Goal: Task Accomplishment & Management: Manage account settings

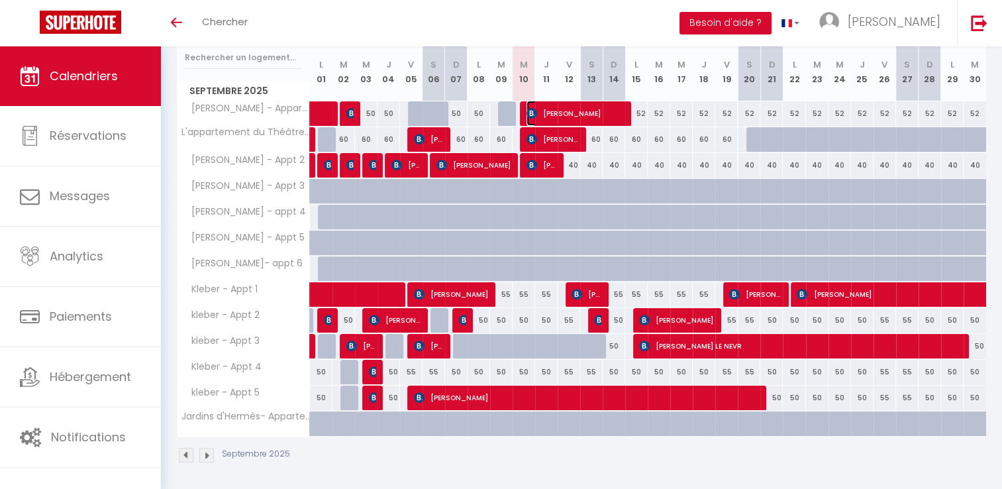
click at [581, 110] on span "[PERSON_NAME]" at bounding box center [574, 113] width 97 height 25
select select "OK"
select select "KO"
select select "0"
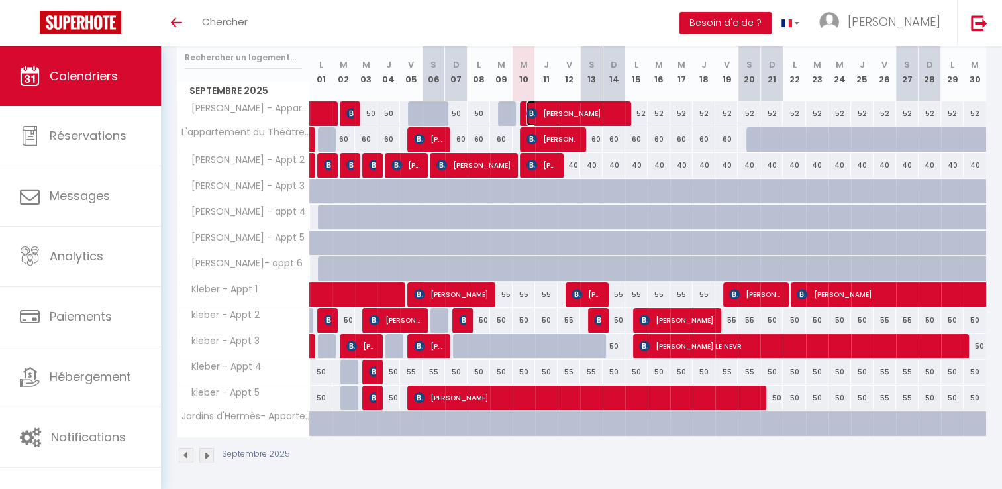
select select "1"
select select
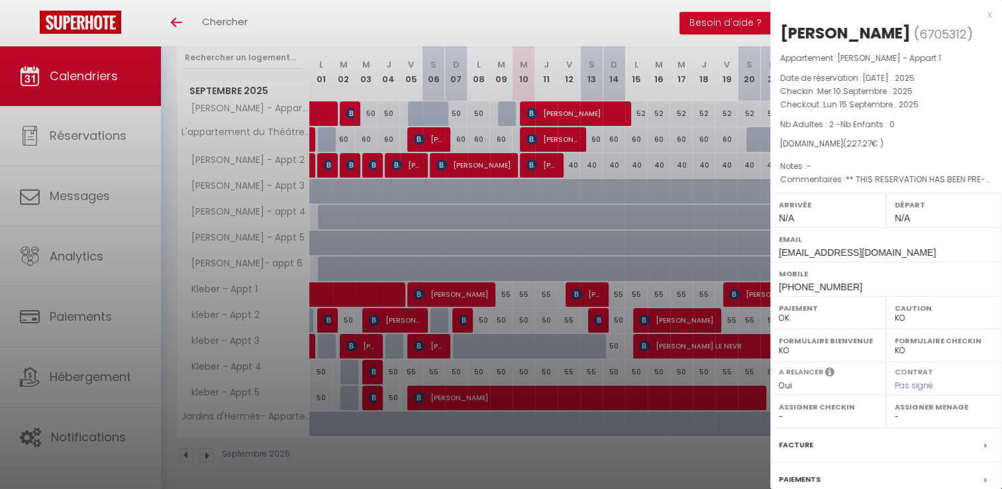
click at [642, 28] on div at bounding box center [501, 244] width 1002 height 489
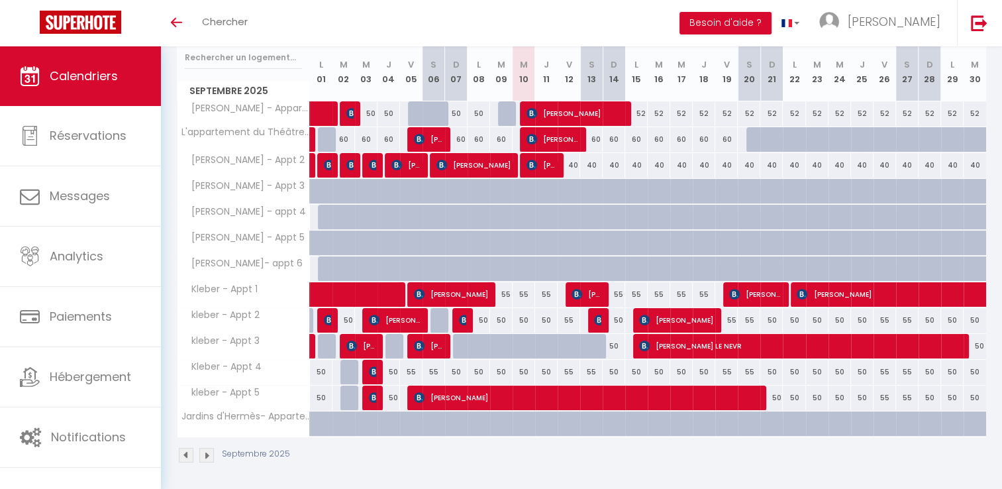
click at [185, 455] on img at bounding box center [186, 455] width 15 height 15
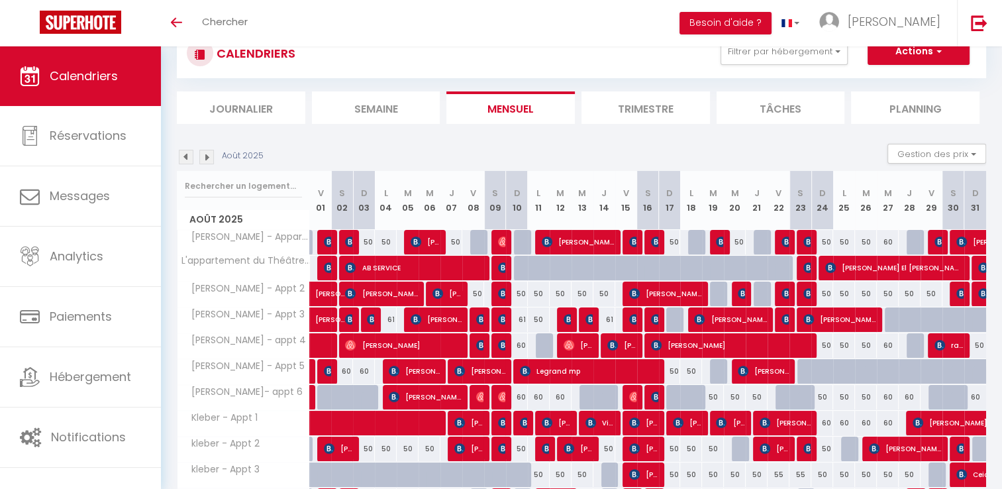
scroll to position [175, 0]
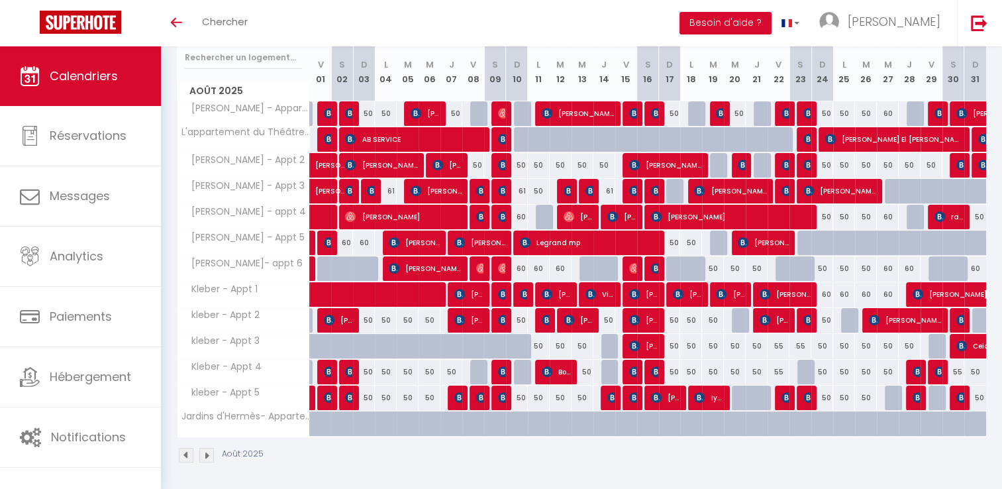
click at [201, 452] on img at bounding box center [206, 455] width 15 height 15
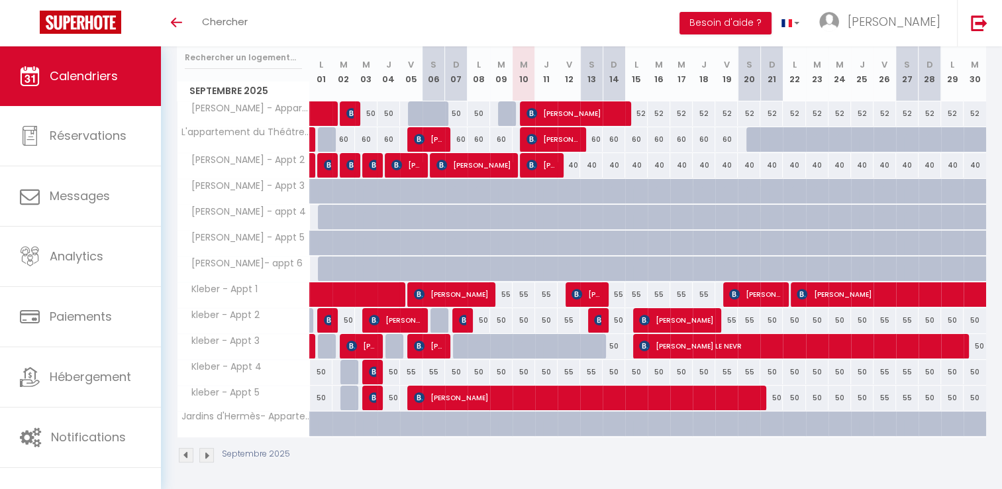
click at [187, 457] on img at bounding box center [186, 455] width 15 height 15
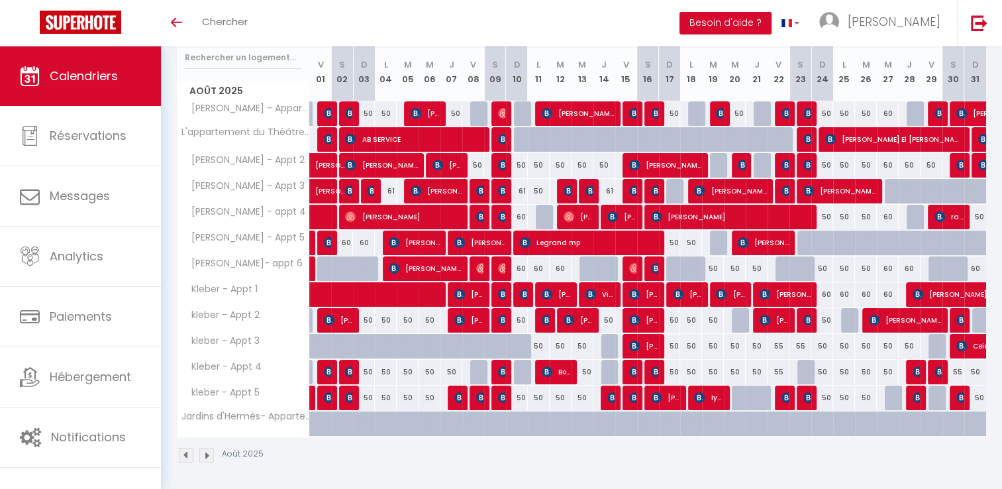
click at [203, 450] on img at bounding box center [206, 455] width 15 height 15
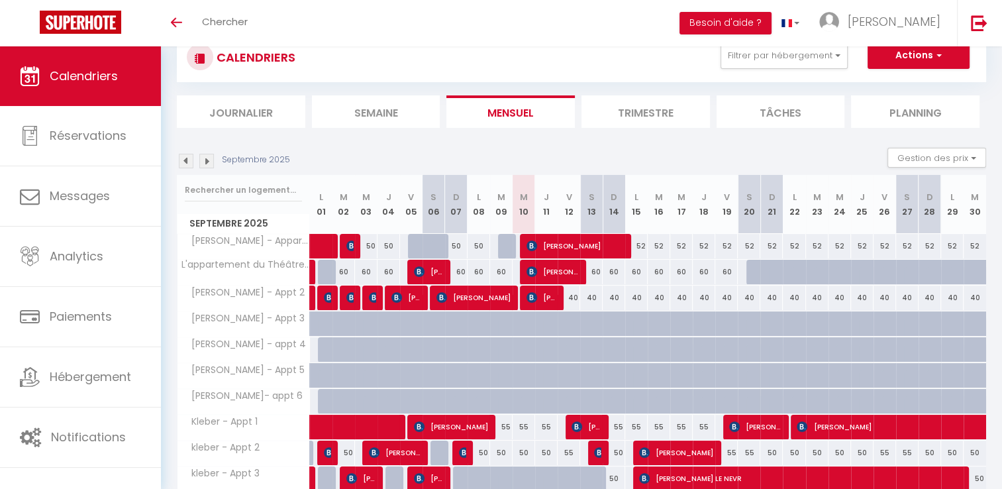
scroll to position [109, 0]
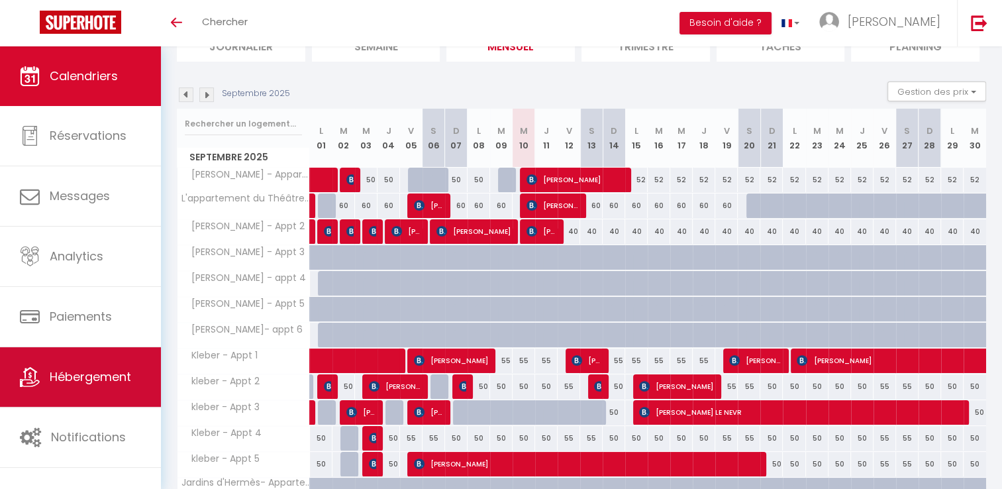
click at [90, 378] on span "Hébergement" at bounding box center [90, 376] width 81 height 17
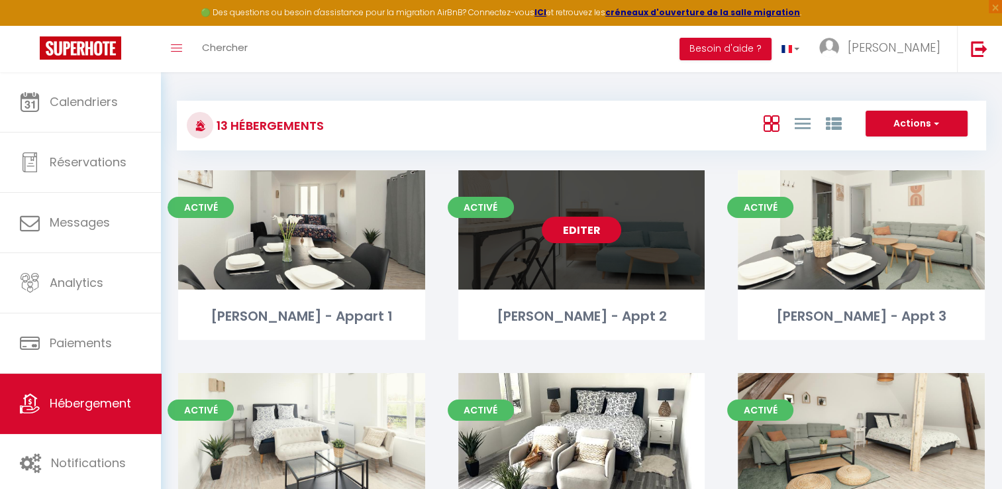
click at [589, 226] on link "Editer" at bounding box center [581, 229] width 79 height 26
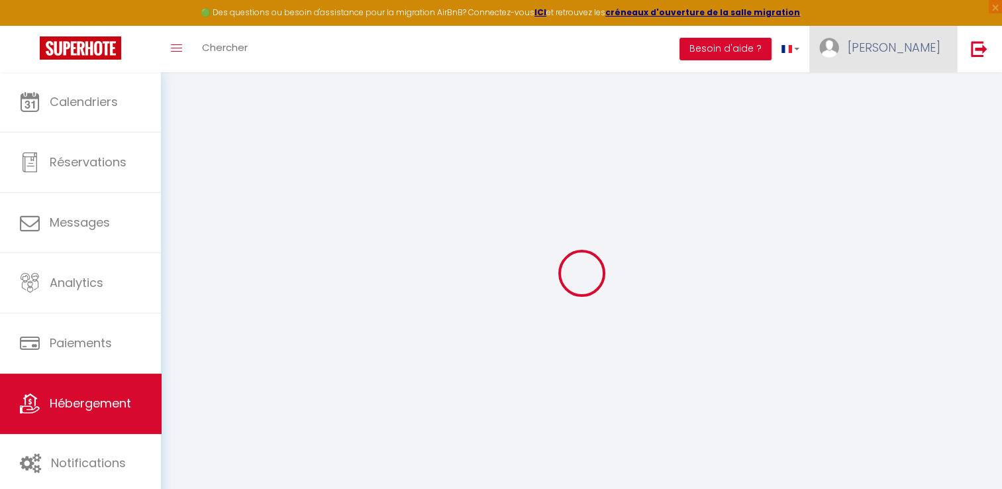
select select "+ 15 %"
select select "+ 8 %"
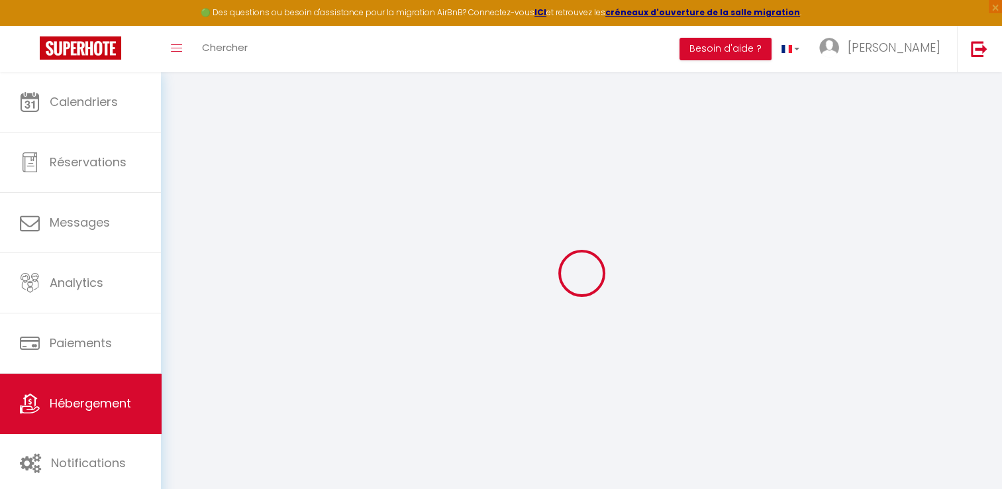
select select
checkbox input "false"
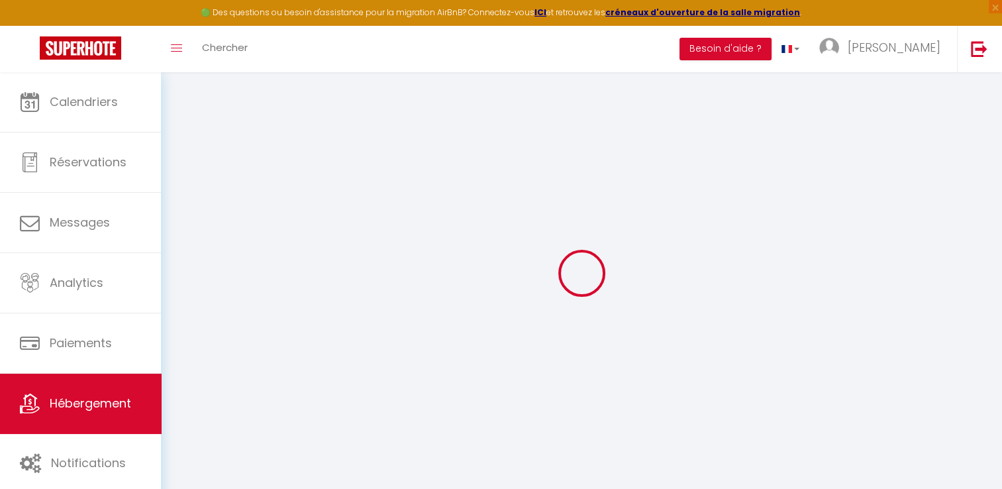
checkbox input "false"
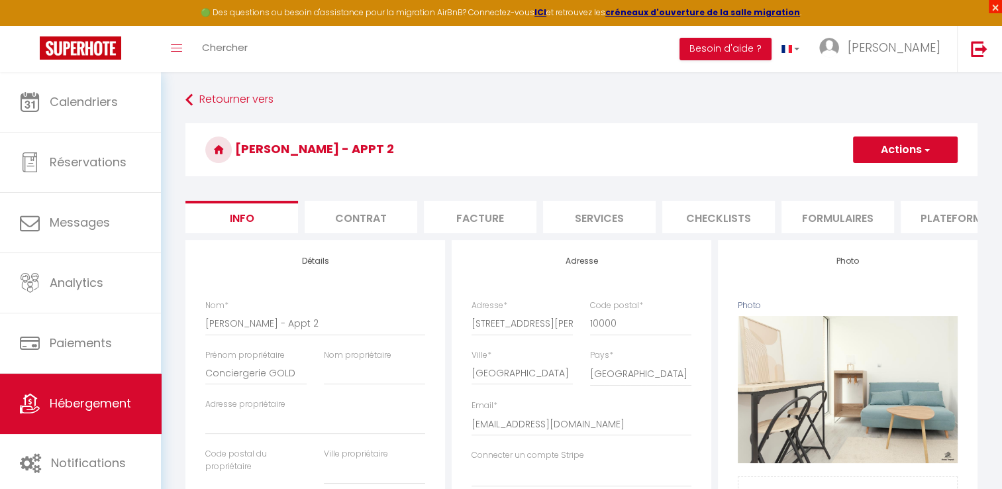
select select
checkbox input "false"
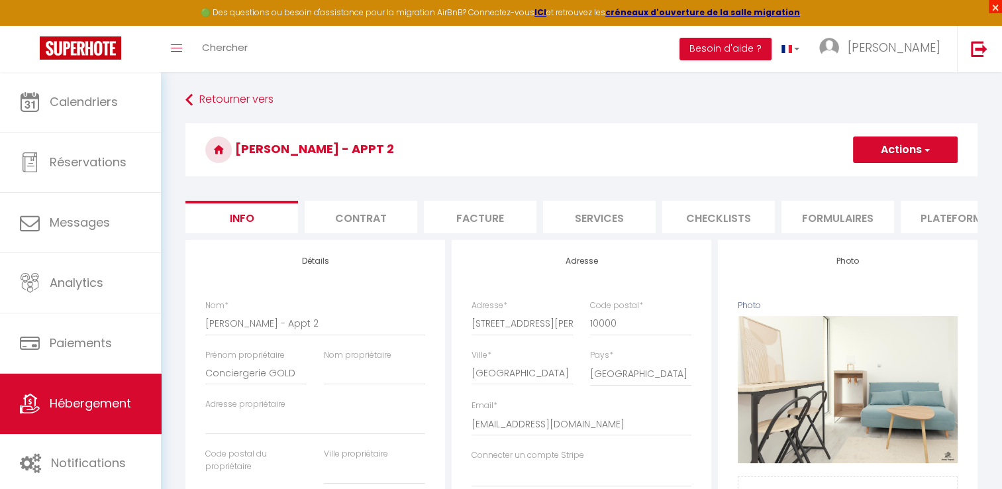
checkbox input "false"
click at [992, 8] on span "×" at bounding box center [994, 6] width 13 height 13
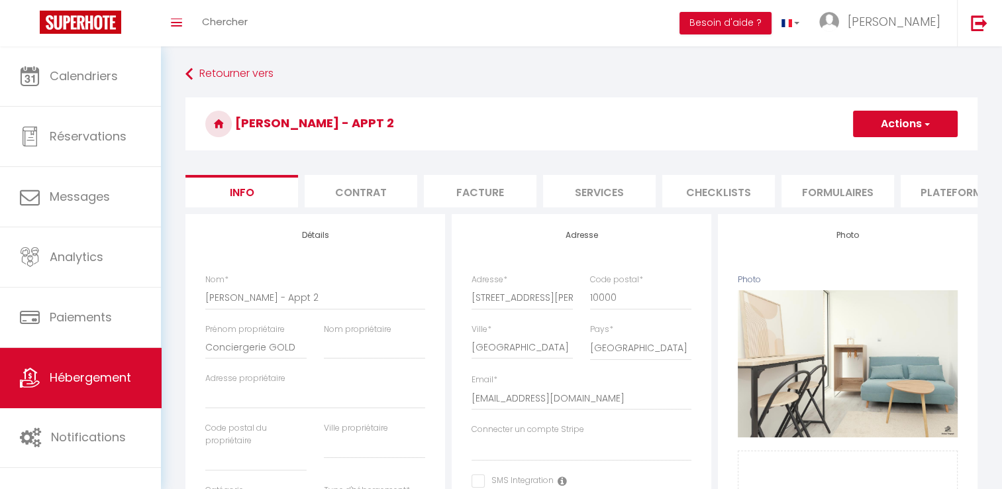
click at [932, 203] on li "Plateformes" at bounding box center [956, 191] width 113 height 32
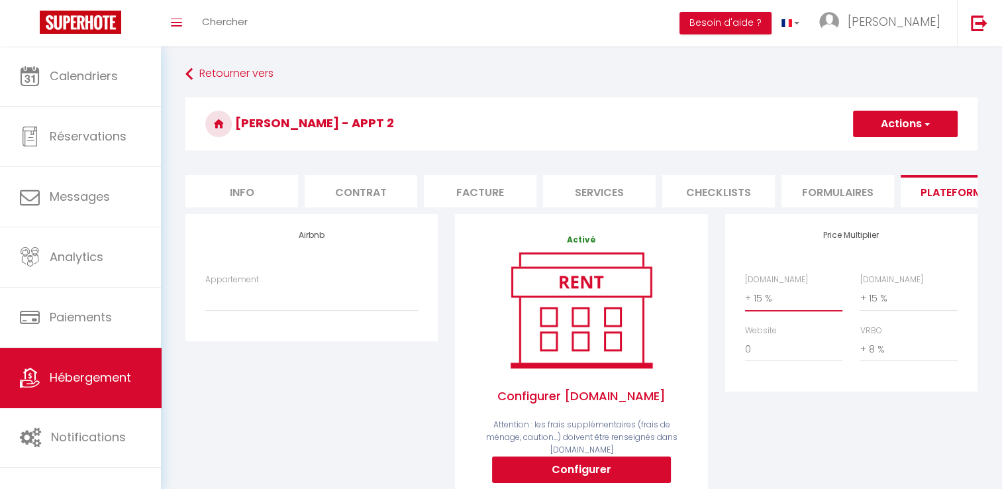
click at [775, 309] on select "0 + 1 % + 2 % + 3 % + 4 % + 5 % + 6 % + 7 % + 8 % + 9 %" at bounding box center [793, 297] width 97 height 25
click at [745, 295] on select "0 + 1 % + 2 % + 3 % + 4 % + 5 % + 6 % + 7 % + 8 % + 9 %" at bounding box center [793, 297] width 97 height 25
click at [904, 309] on select "0 + 1 % + 2 % + 3 % + 4 % + 5 % + 6 % + 7 % + 8 % + 9 %" at bounding box center [907, 297] width 97 height 25
click at [800, 309] on select "0 + 1 % + 2 % + 3 % + 4 % + 5 % + 6 % + 7 % + 8 % + 9 %" at bounding box center [793, 297] width 97 height 25
select select "+ 5 %"
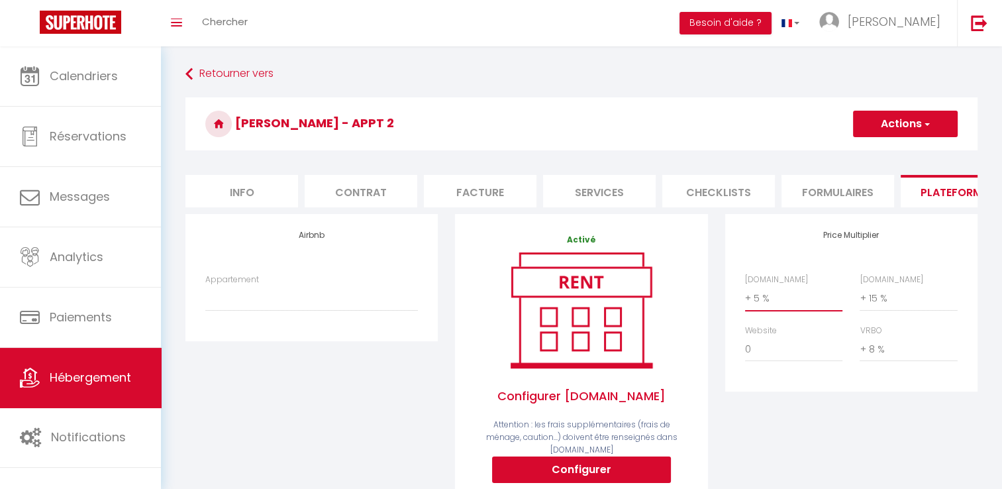
click at [745, 295] on select "0 + 1 % + 2 % + 3 % + 4 % + 5 % + 6 % + 7 % + 8 % + 9 %" at bounding box center [793, 297] width 97 height 25
click at [902, 301] on select "0 + 1 % + 2 % + 3 % + 4 % + 5 % + 6 % + 7 % + 8 % + 9 %" at bounding box center [907, 297] width 97 height 25
select select "+ 5 %"
click at [859, 295] on select "0 + 1 % + 2 % + 3 % + 4 % + 5 % + 6 % + 7 % + 8 % + 9 %" at bounding box center [907, 297] width 97 height 25
click at [890, 424] on div "Price Multiplier [DOMAIN_NAME] 0 + 1 % + 2 % + 3 % + 4 % + 5 % + 6 % + 7 %" at bounding box center [850, 386] width 269 height 344
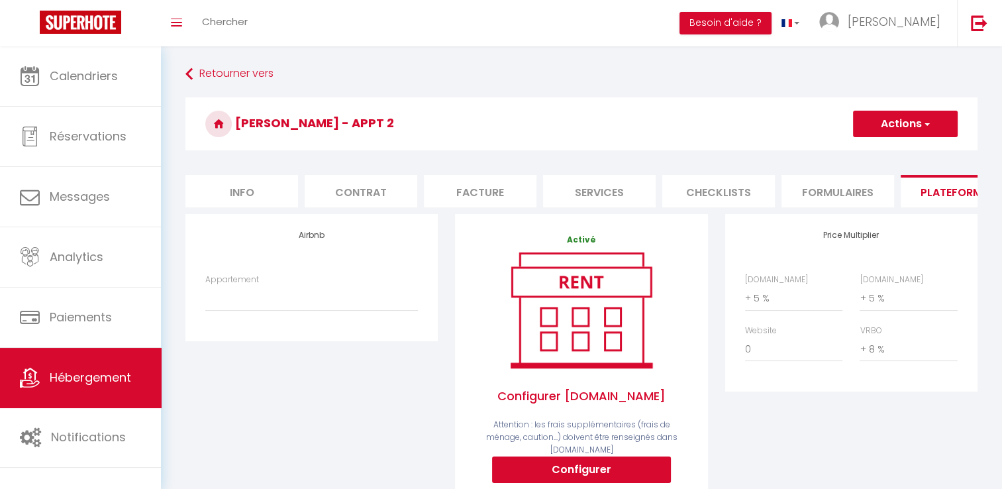
click at [930, 120] on span "button" at bounding box center [926, 123] width 9 height 13
click at [898, 151] on link "Enregistrer" at bounding box center [904, 152] width 105 height 17
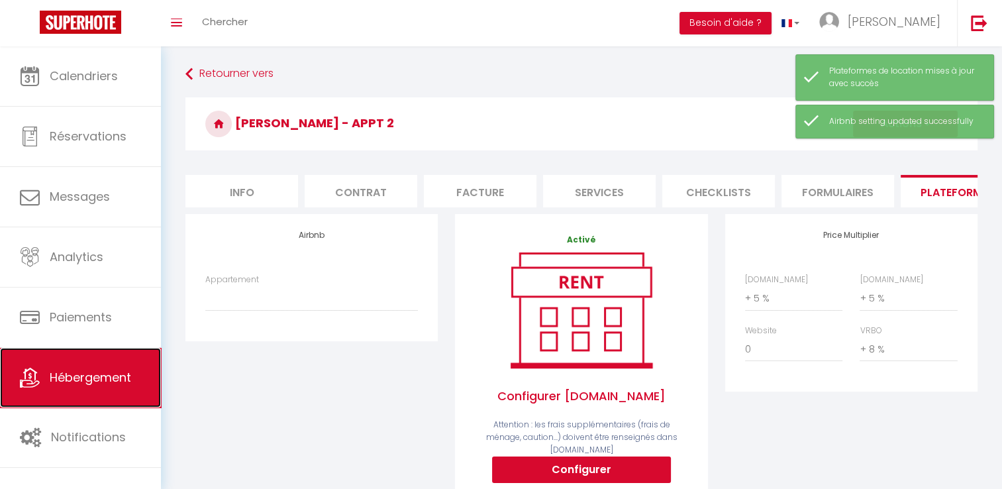
click at [107, 385] on link "Hébergement" at bounding box center [80, 378] width 161 height 60
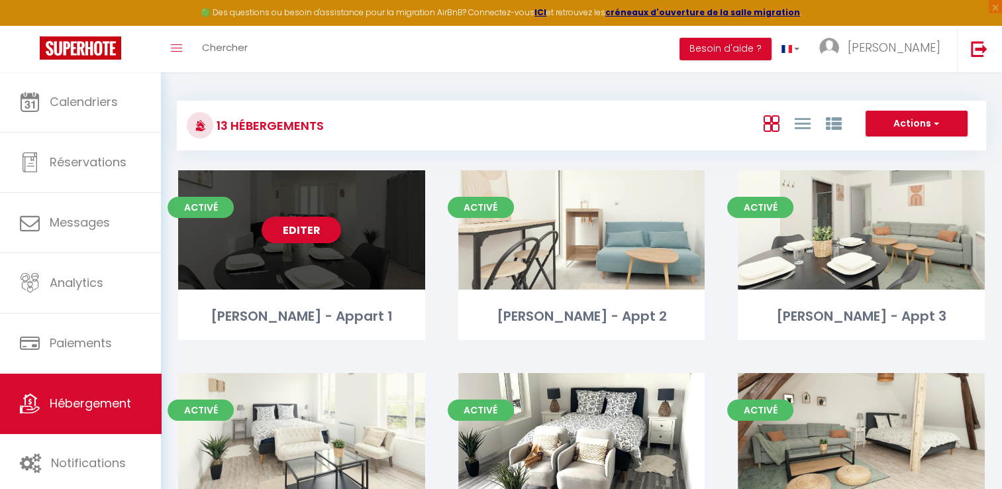
click at [261, 243] on div "Editer" at bounding box center [301, 229] width 247 height 119
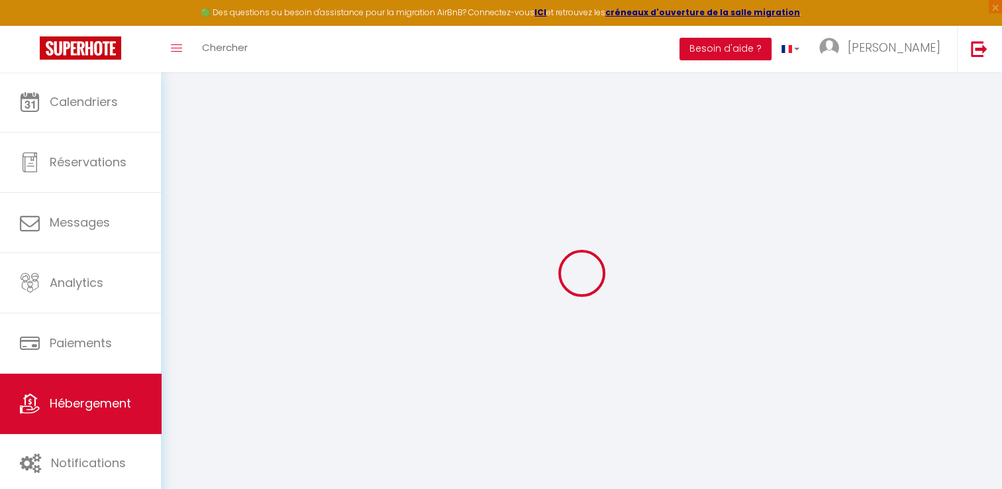
select select "+ 5 %"
select select
checkbox input "false"
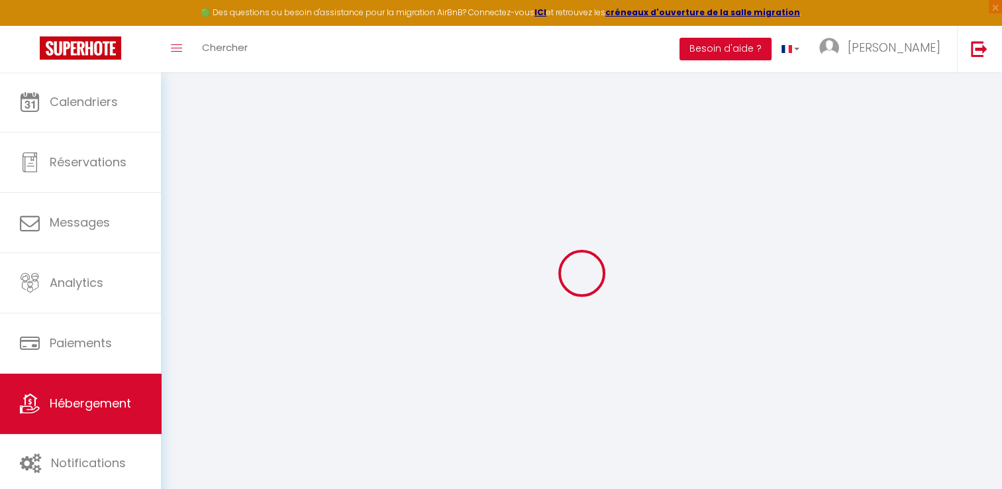
checkbox input "false"
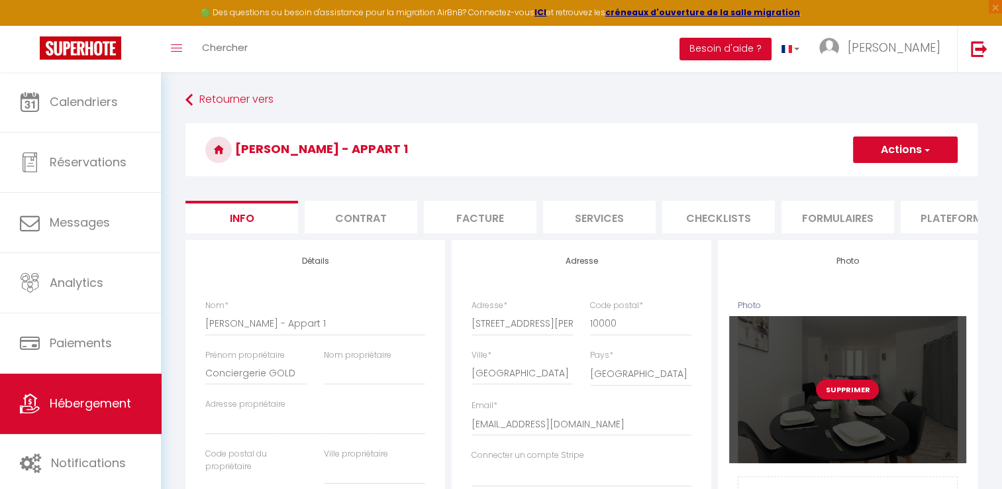
select select
checkbox input "false"
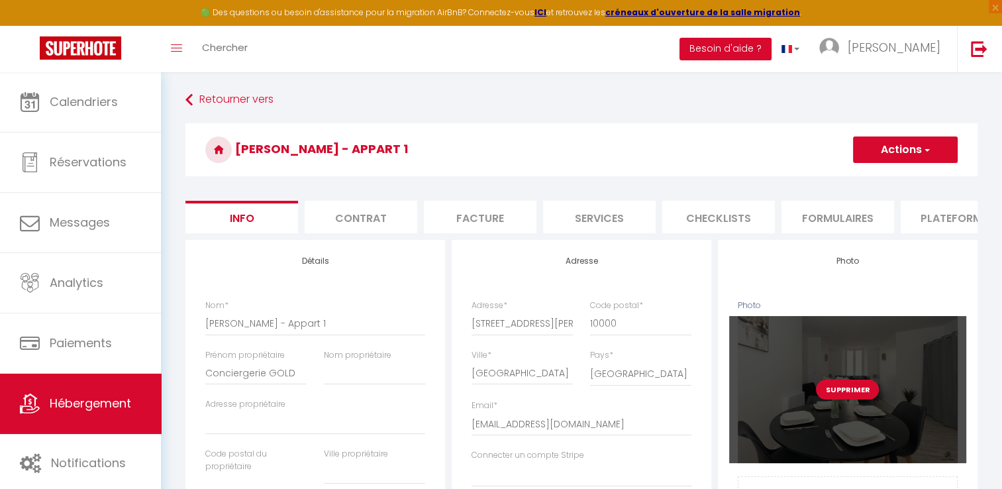
checkbox input "false"
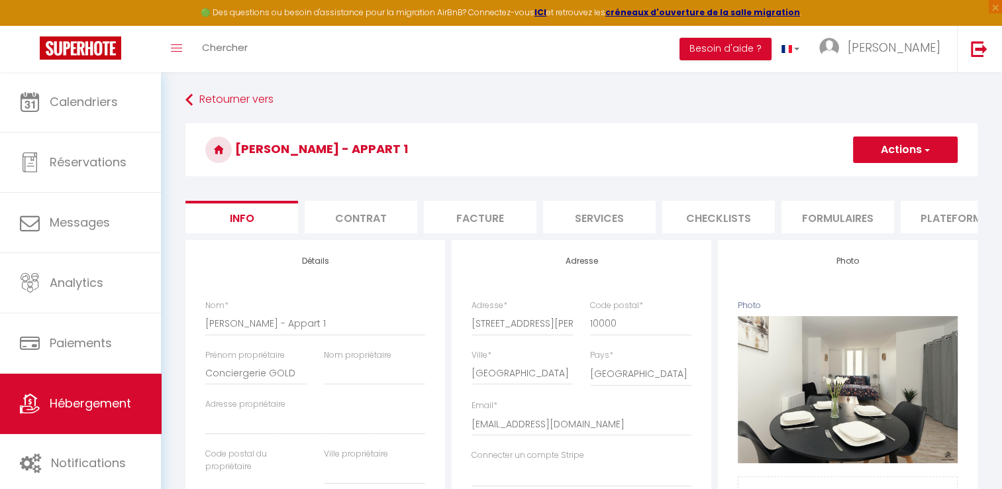
click at [952, 218] on li "Plateformes" at bounding box center [956, 217] width 113 height 32
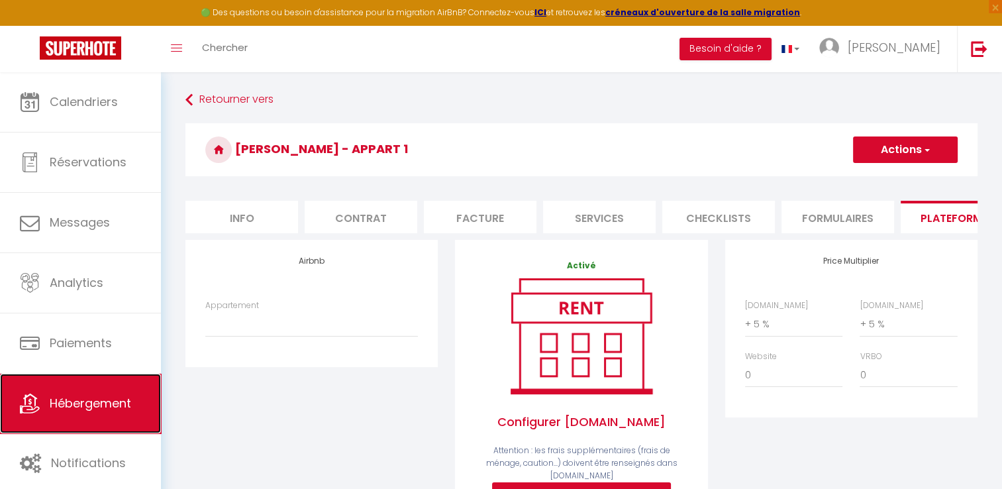
click at [82, 401] on span "Hébergement" at bounding box center [90, 403] width 81 height 17
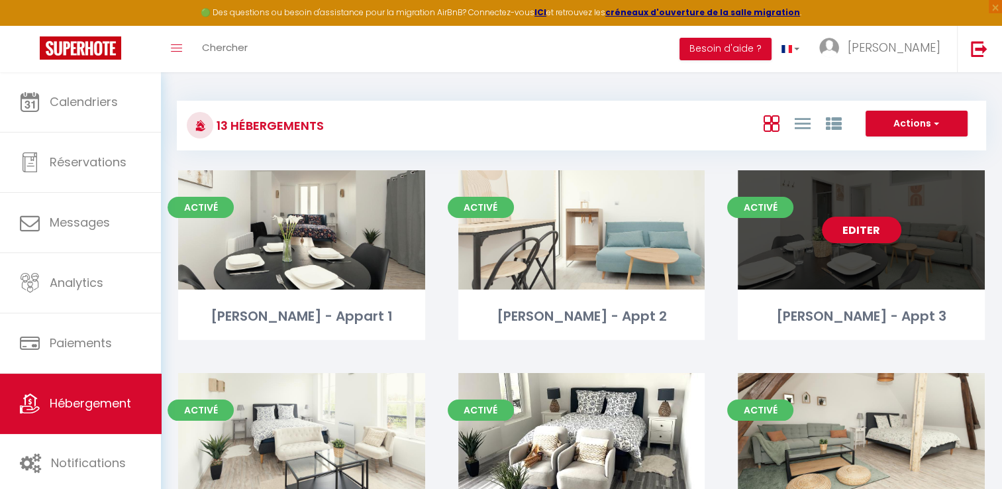
click at [900, 267] on div "Editer" at bounding box center [861, 229] width 247 height 119
select select "3"
select select "2"
select select "1"
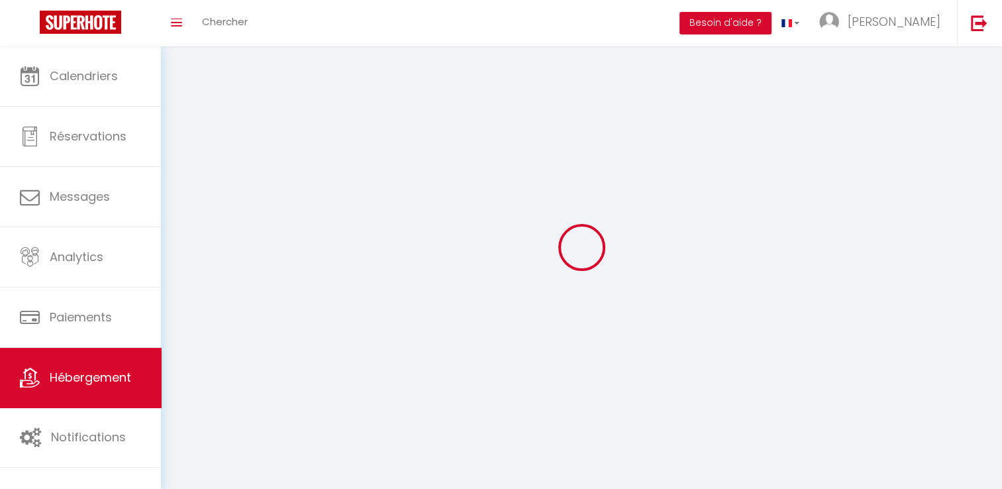
select select
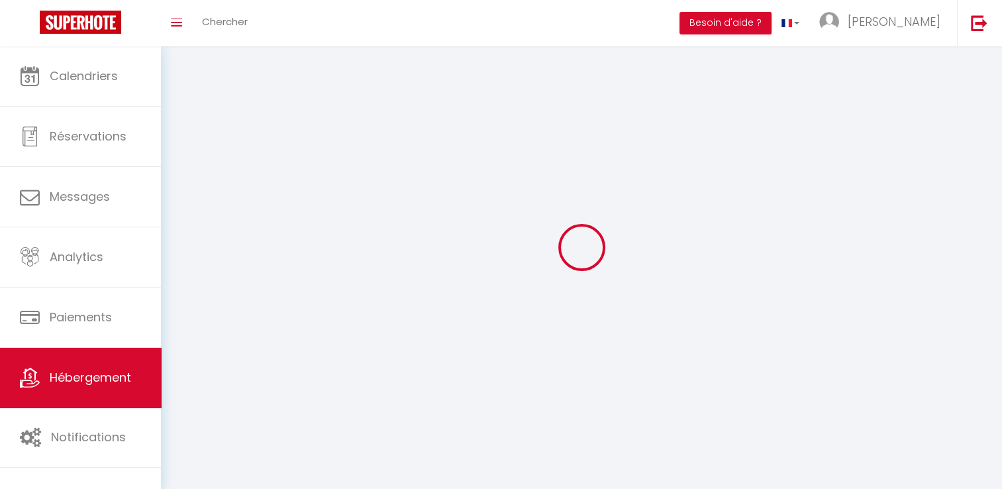
checkbox input "false"
select select
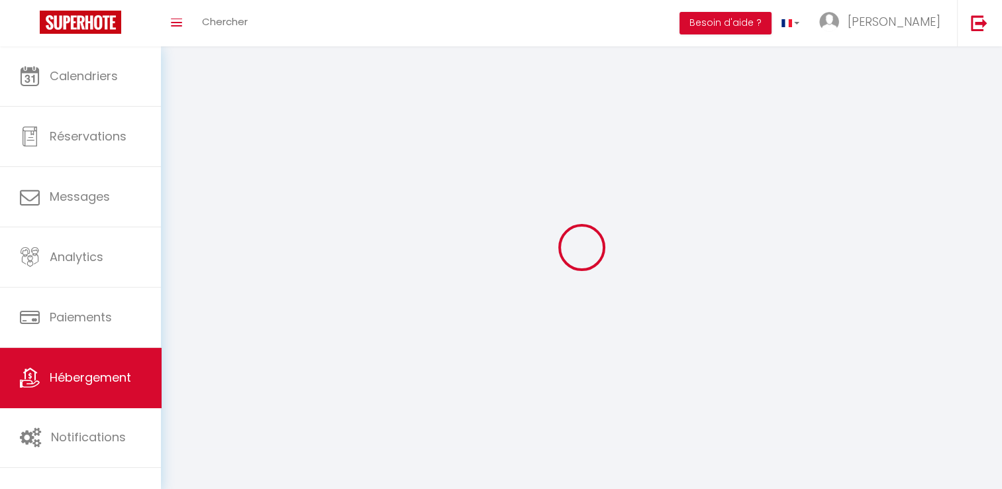
select select
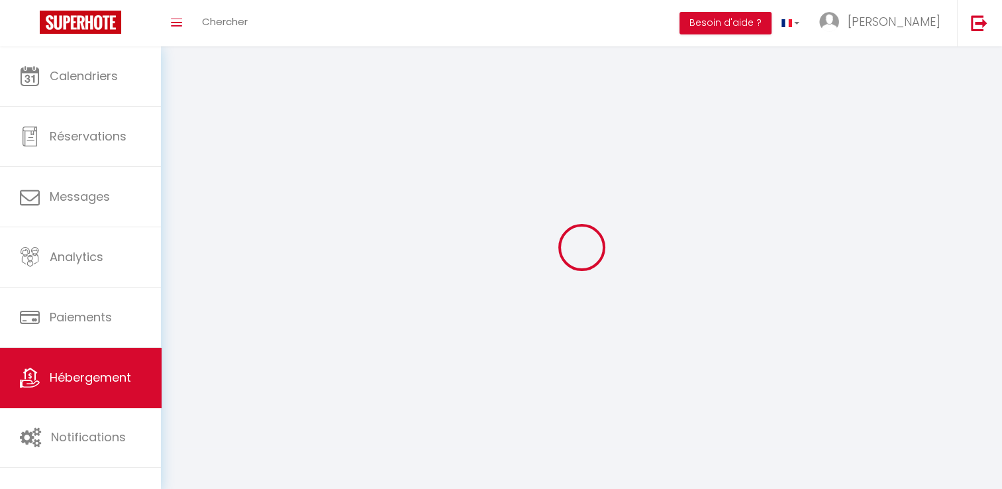
select select
checkbox input "false"
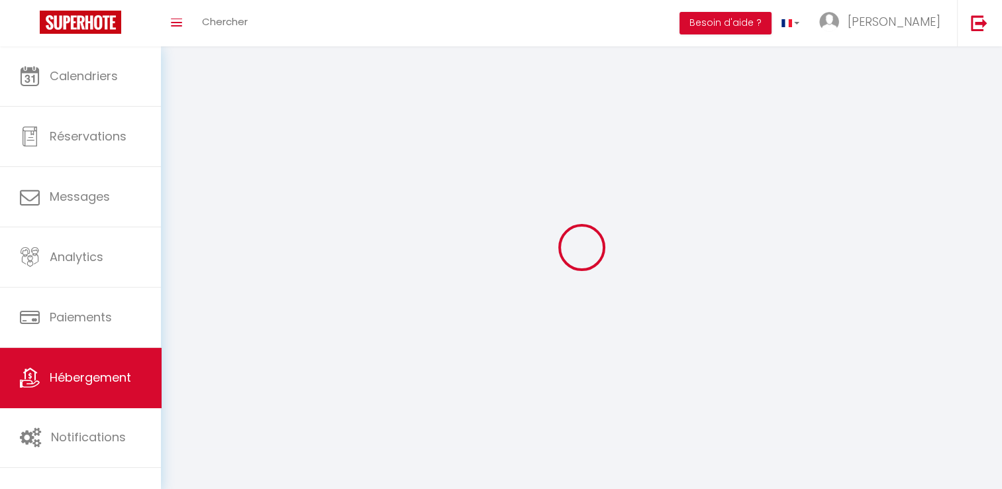
select select
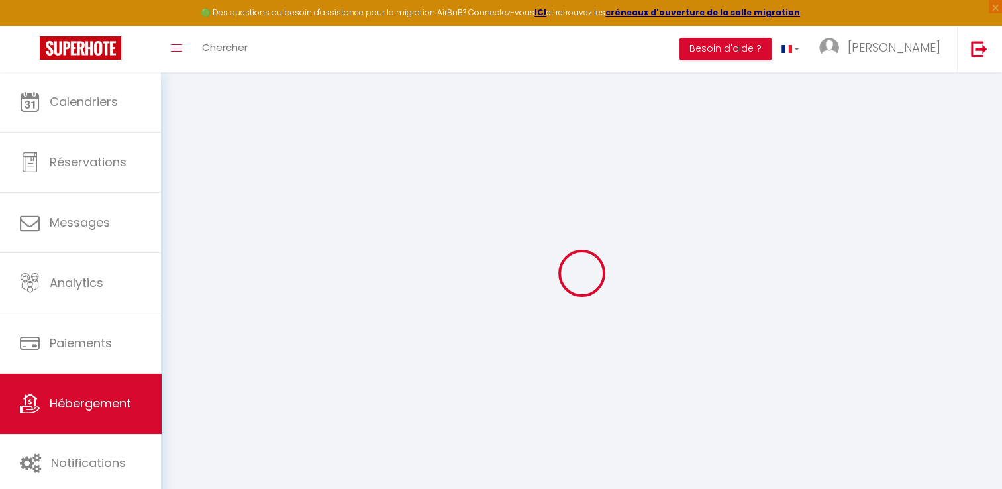
select select "+ 5 %"
select select
checkbox input "false"
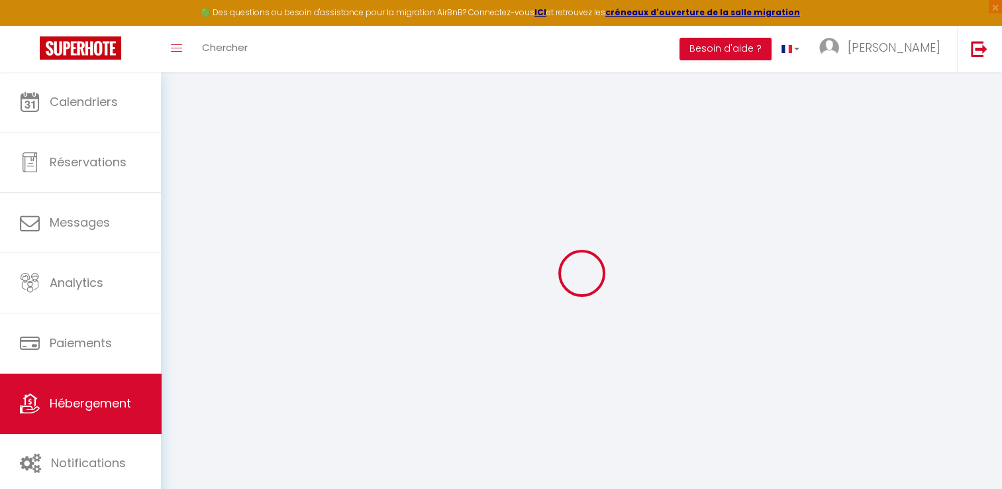
checkbox input "false"
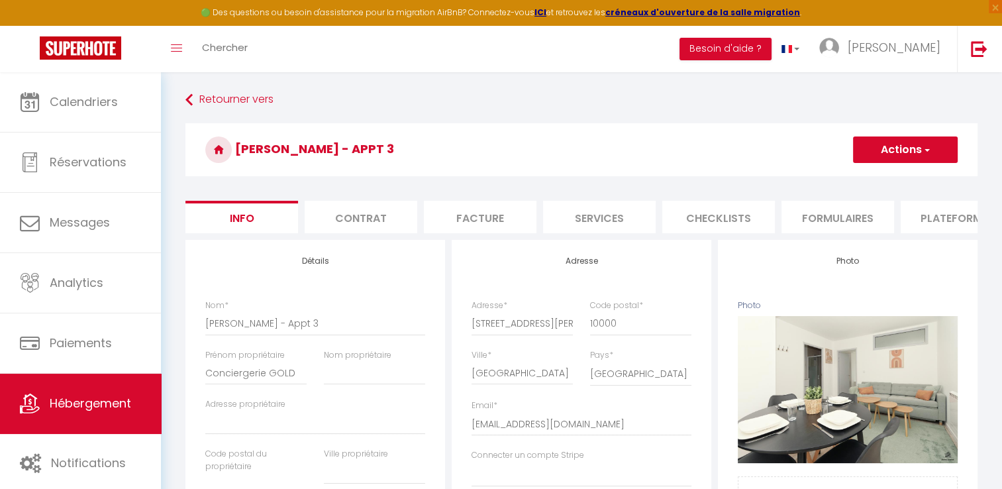
select select
checkbox input "false"
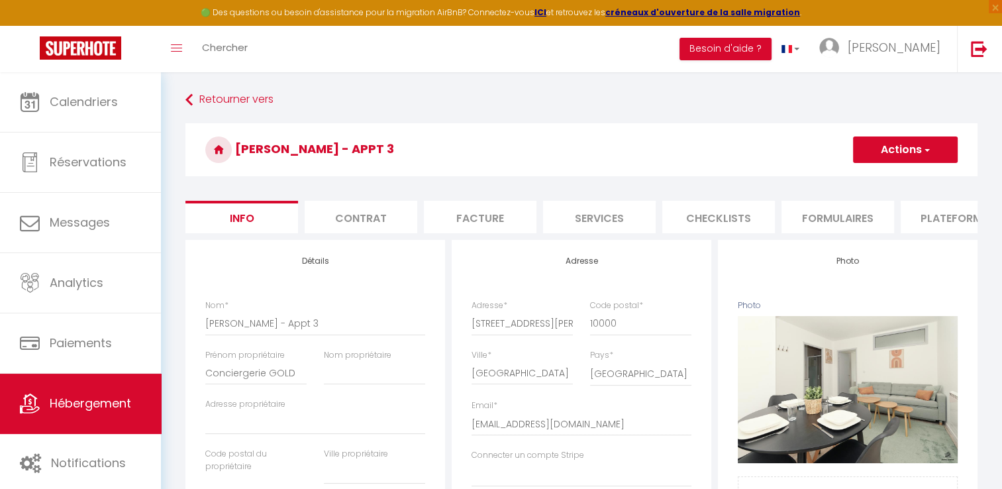
checkbox input "false"
click at [969, 217] on li "Plateformes" at bounding box center [956, 217] width 113 height 32
